Goal: Task Accomplishment & Management: Use online tool/utility

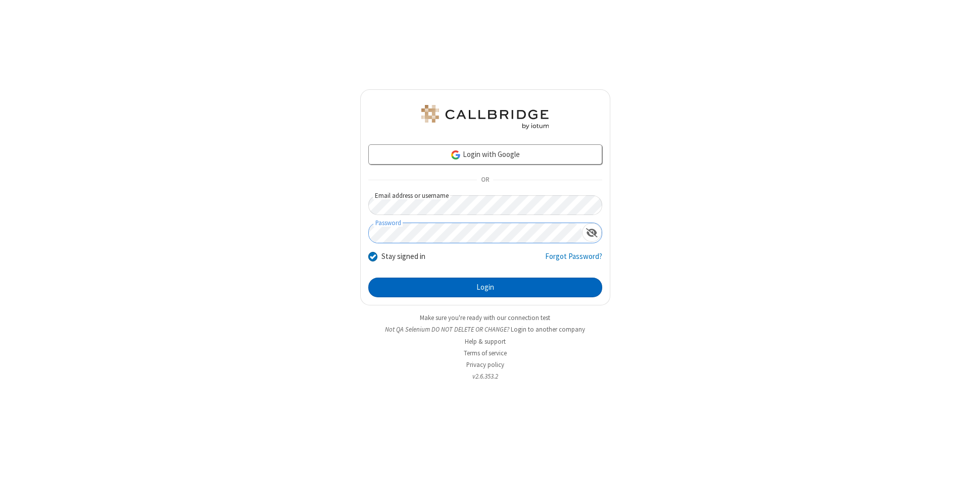
click at [485, 288] on button "Login" at bounding box center [485, 288] width 234 height 20
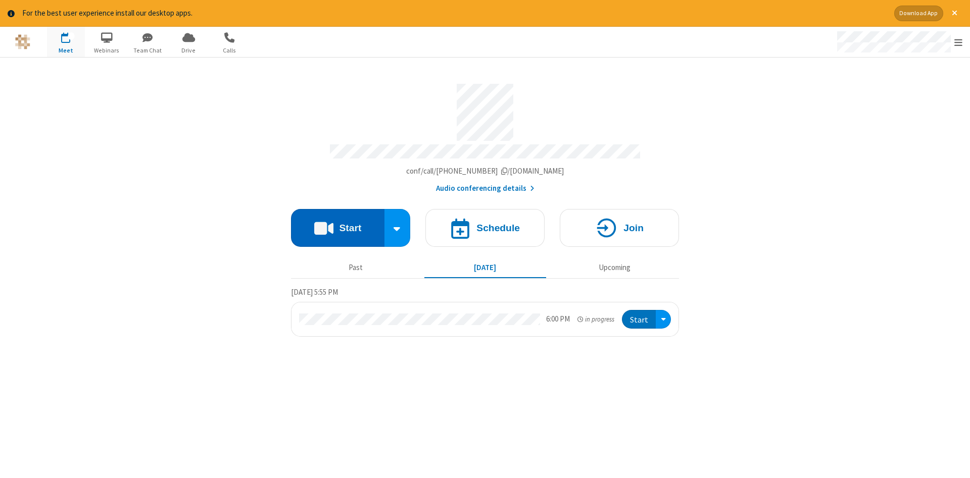
click at [337, 224] on button "Start" at bounding box center [337, 228] width 93 height 38
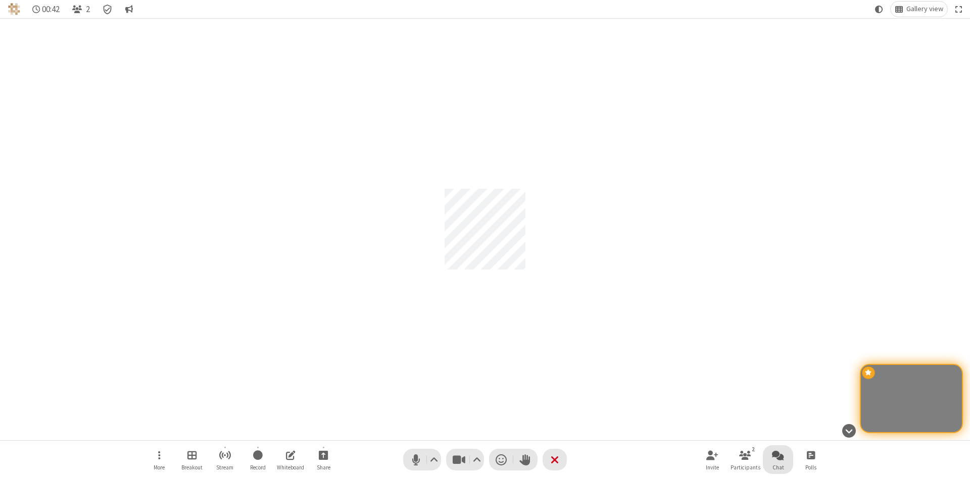
click at [778, 455] on span "Open chat" at bounding box center [778, 455] width 12 height 13
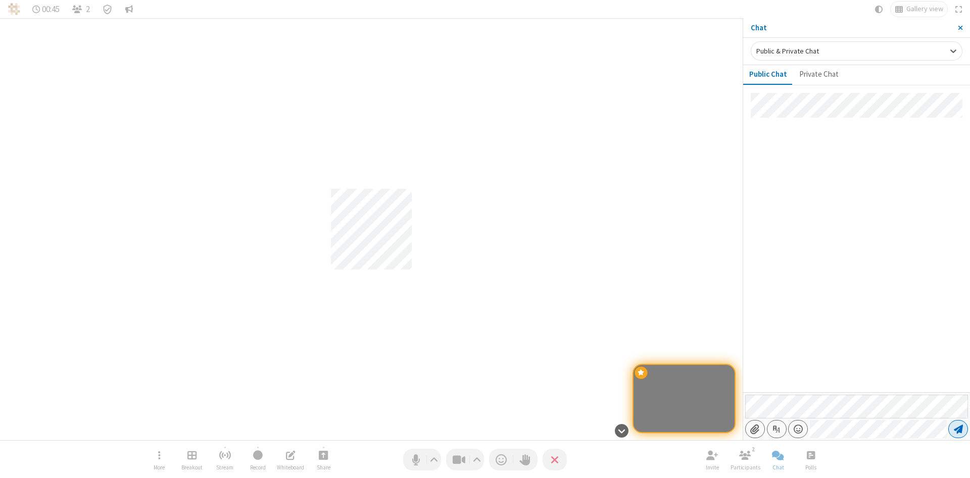
click at [958, 429] on span "Send message" at bounding box center [958, 429] width 9 height 10
